Goal: Transaction & Acquisition: Obtain resource

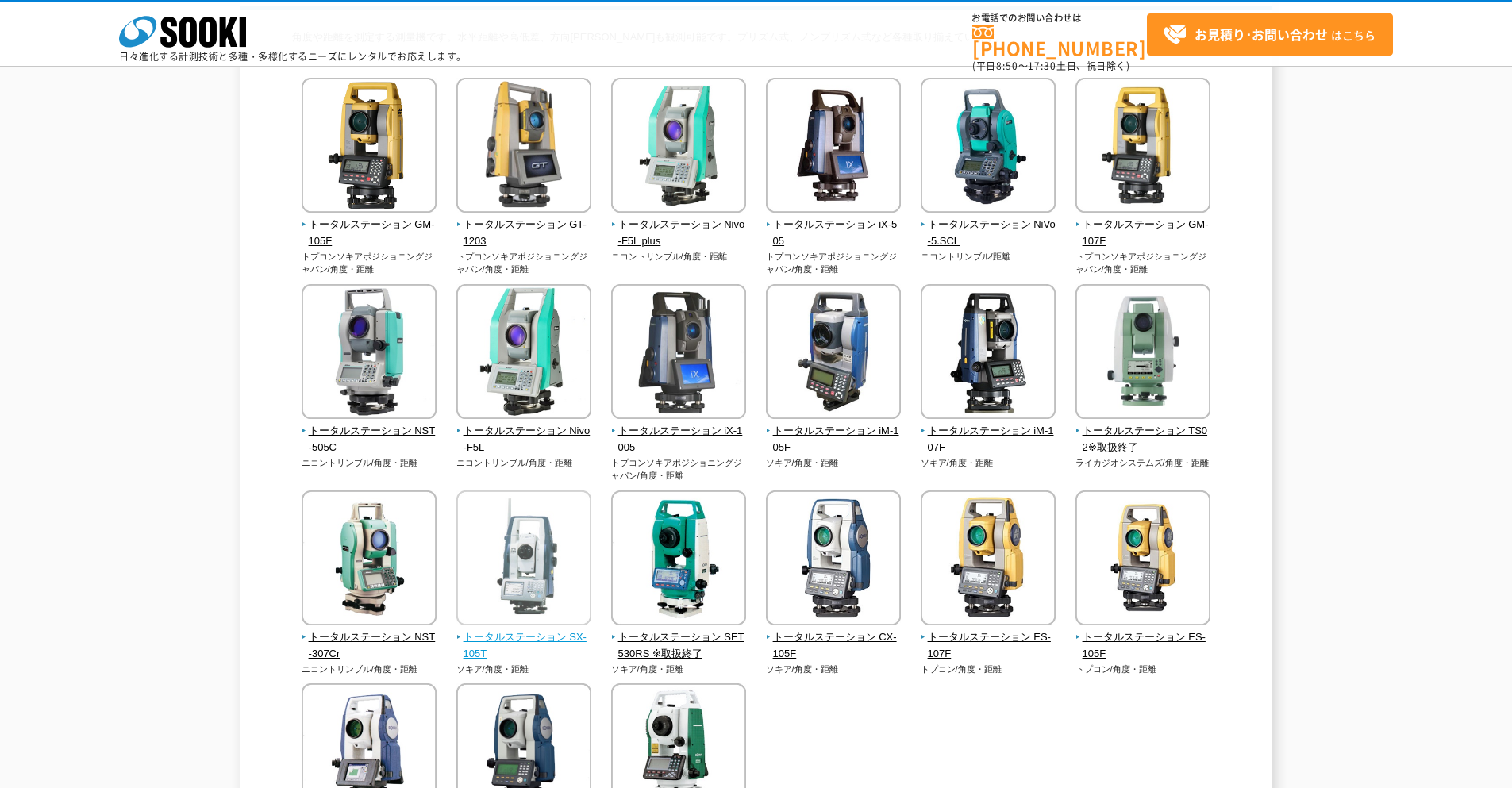
scroll to position [124, 0]
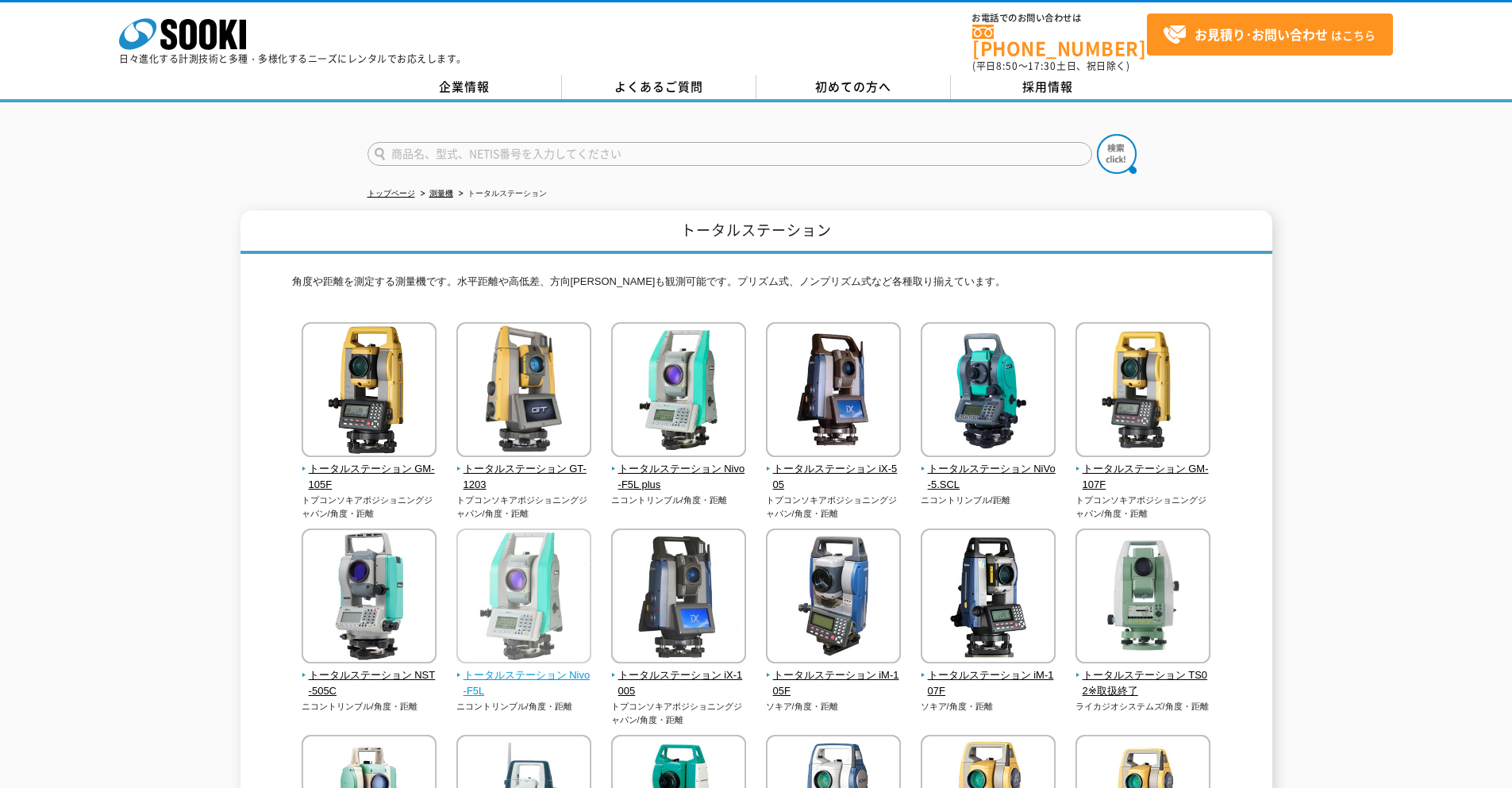
click at [531, 616] on img at bounding box center [524, 598] width 135 height 139
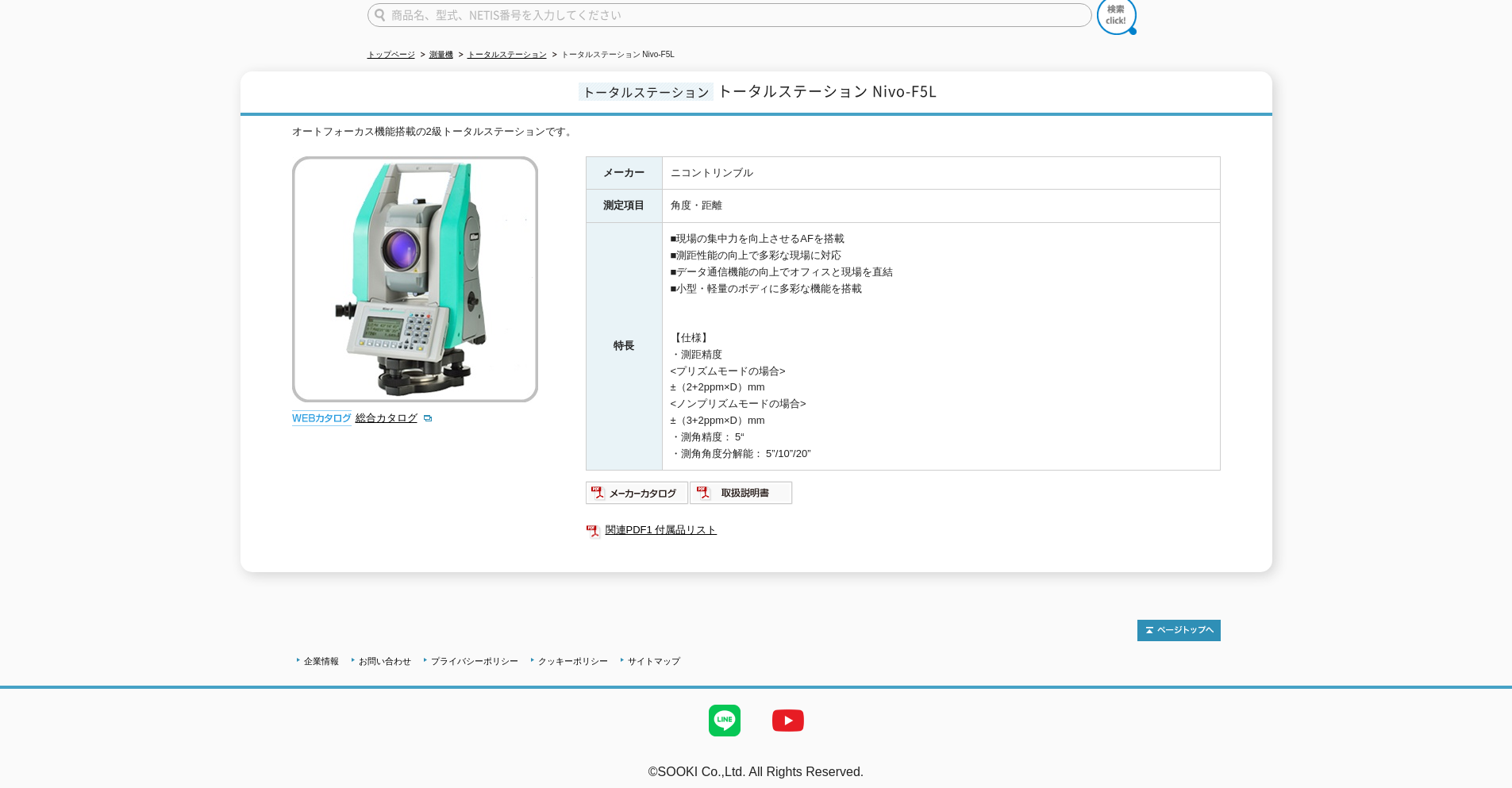
scroll to position [140, 0]
